Goal: Navigation & Orientation: Find specific page/section

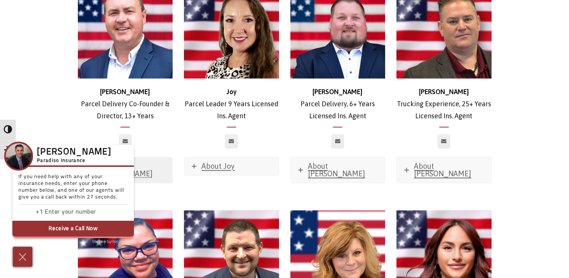
scroll to position [1204, 0]
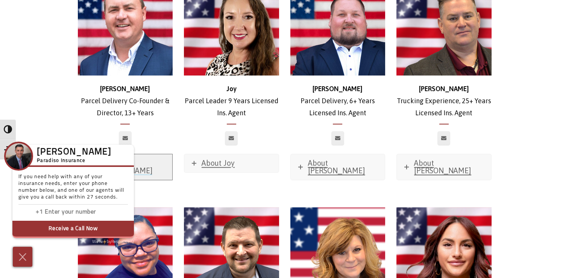
click at [124, 158] on span "About Brian" at bounding box center [124, 166] width 57 height 16
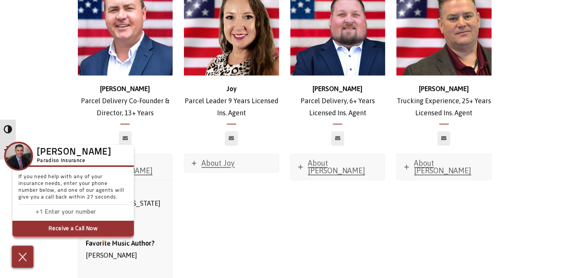
click at [26, 256] on img at bounding box center [23, 256] width 12 height 13
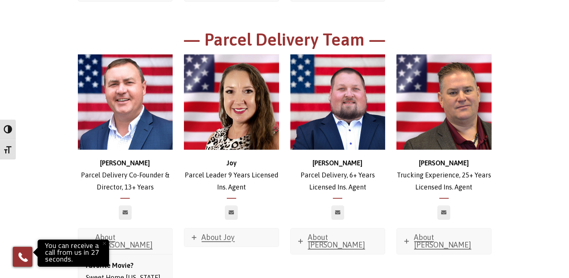
scroll to position [1129, 0]
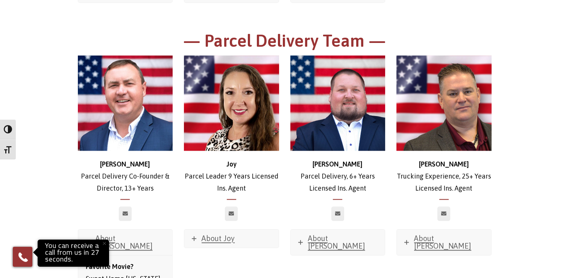
click at [134, 90] on img at bounding box center [125, 102] width 95 height 95
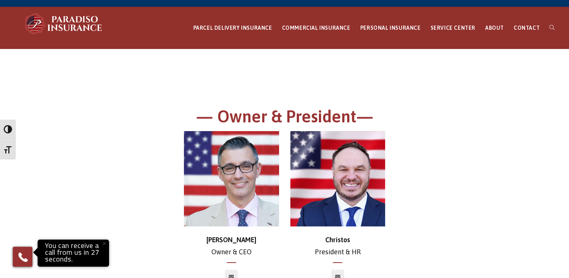
scroll to position [0, 0]
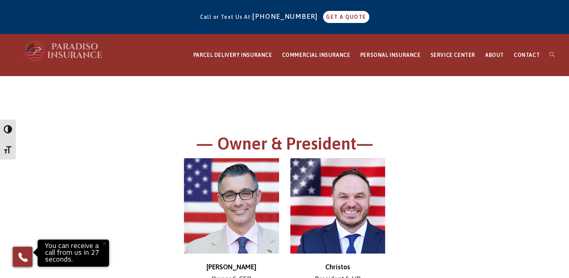
click at [76, 47] on img at bounding box center [64, 50] width 83 height 23
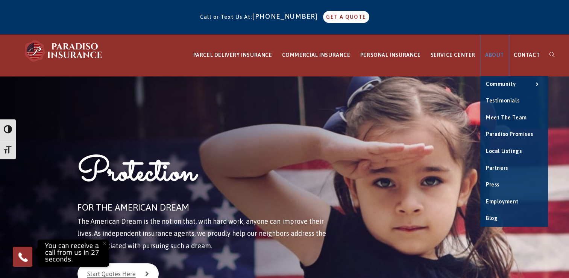
click at [498, 56] on span "ABOUT" at bounding box center [494, 55] width 19 height 6
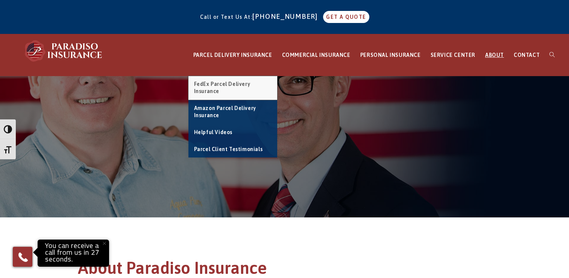
click at [235, 86] on span "FedEx Parcel Delivery Insurance" at bounding box center [222, 88] width 56 height 14
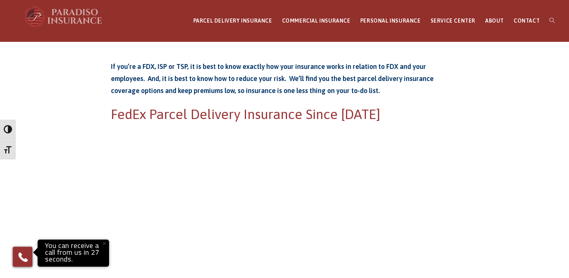
click at [77, 20] on img at bounding box center [64, 16] width 83 height 23
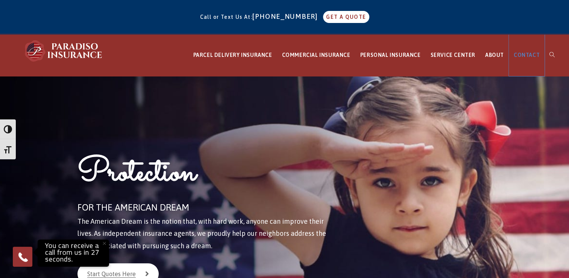
click at [531, 59] on link "CONTACT" at bounding box center [527, 55] width 36 height 42
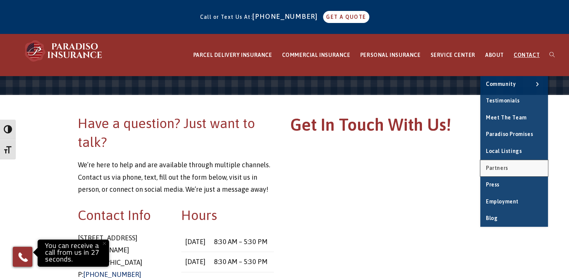
click at [507, 167] on span "Partners" at bounding box center [497, 168] width 22 height 6
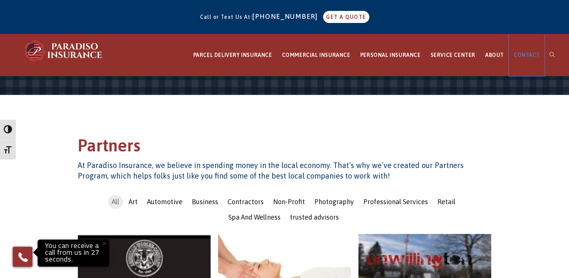
click at [523, 56] on span "CONTACT" at bounding box center [527, 55] width 26 height 6
